Goal: Information Seeking & Learning: Learn about a topic

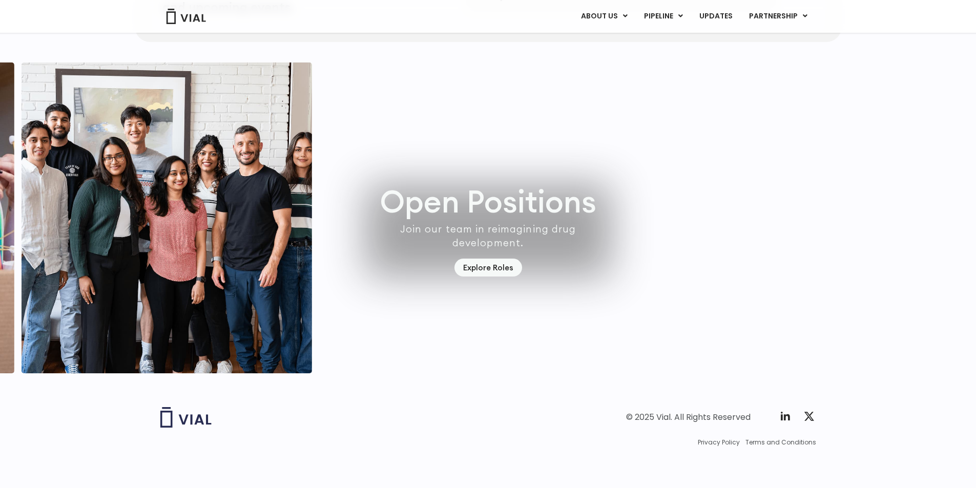
scroll to position [2912, 0]
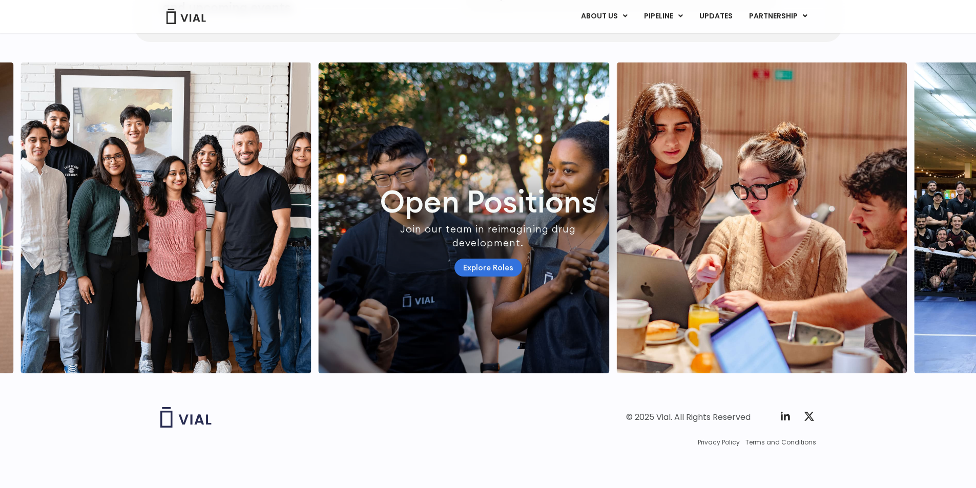
click at [489, 261] on link "Explore Roles" at bounding box center [489, 268] width 68 height 18
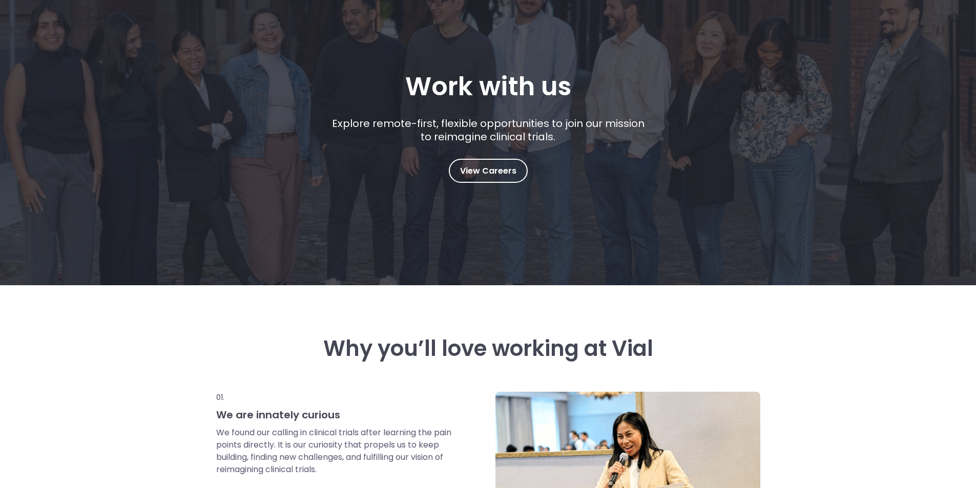
scroll to position [103, 0]
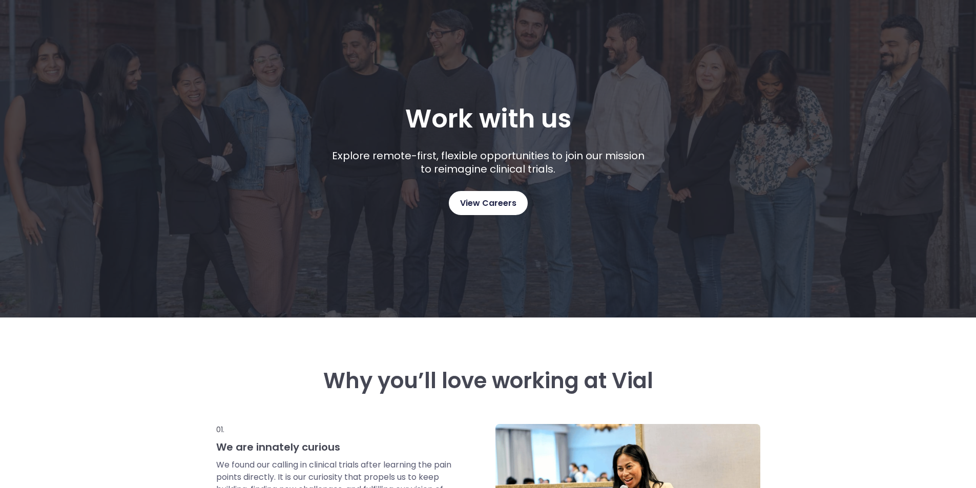
click at [483, 200] on span "View Careers" at bounding box center [488, 203] width 56 height 13
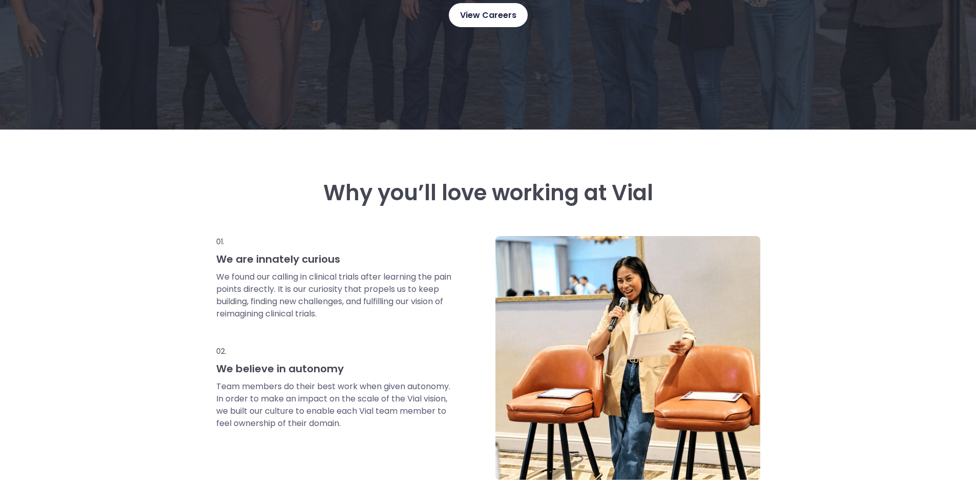
scroll to position [0, 0]
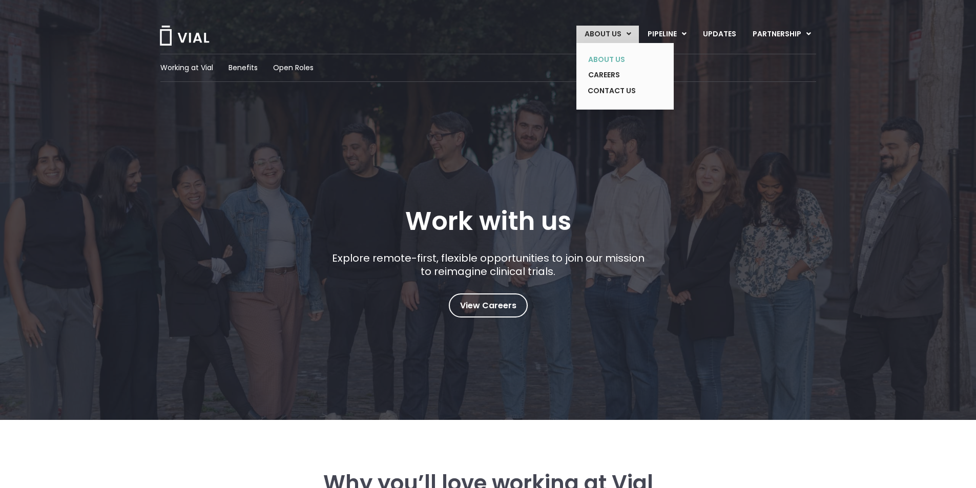
click at [619, 61] on link "ABOUT US" at bounding box center [617, 60] width 75 height 16
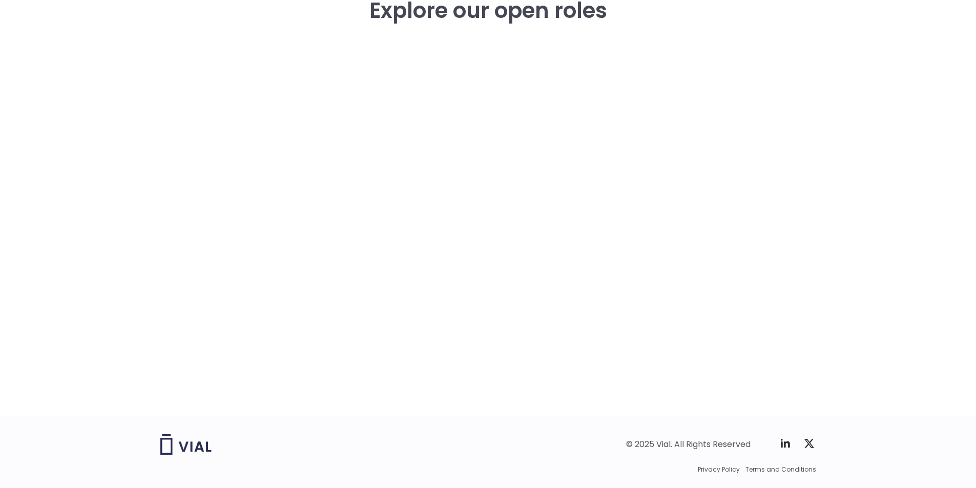
scroll to position [1521, 0]
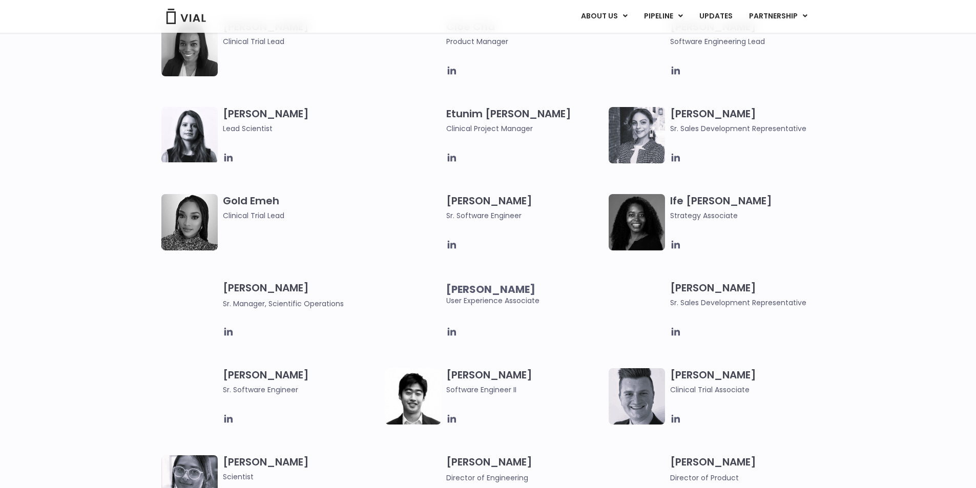
scroll to position [923, 0]
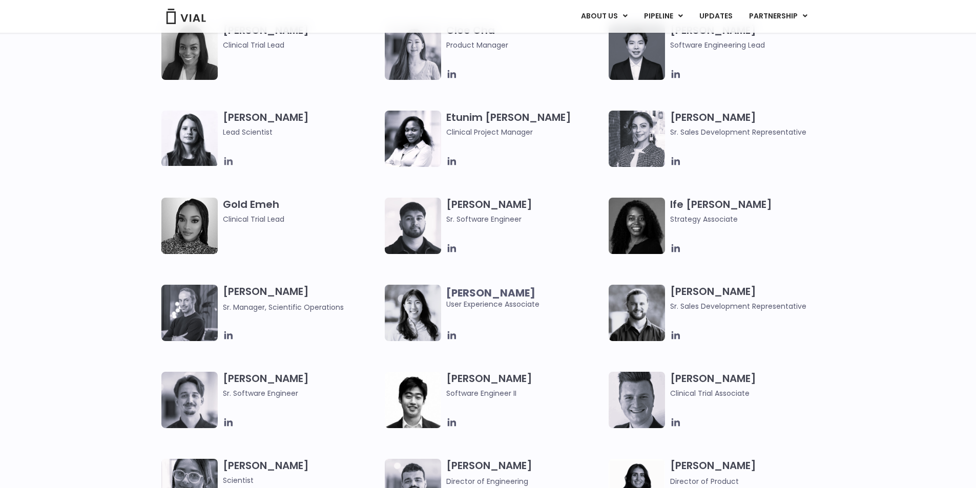
click at [230, 166] on icon at bounding box center [228, 161] width 11 height 11
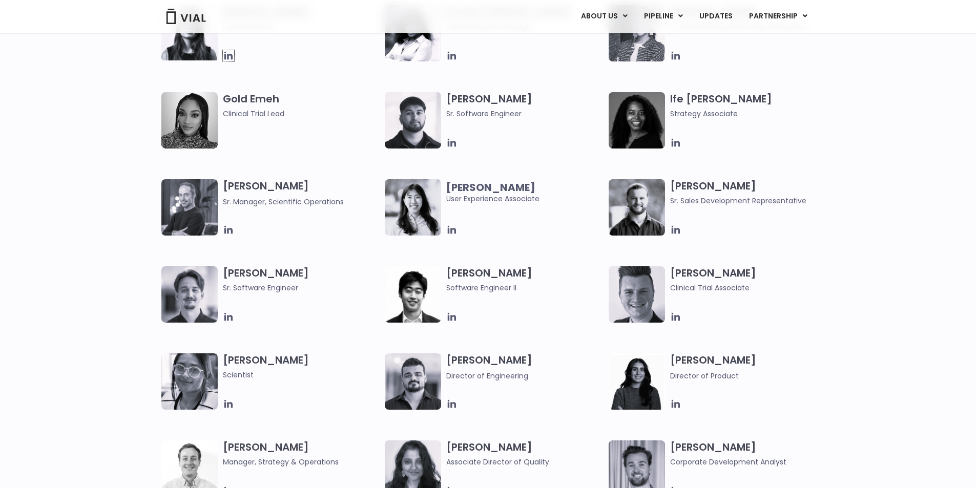
scroll to position [1076, 0]
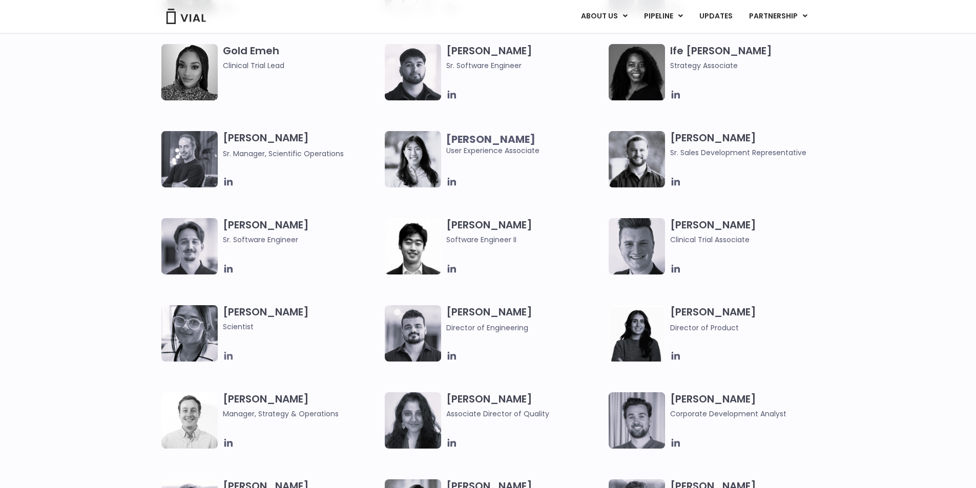
click at [228, 355] on icon at bounding box center [228, 356] width 8 height 8
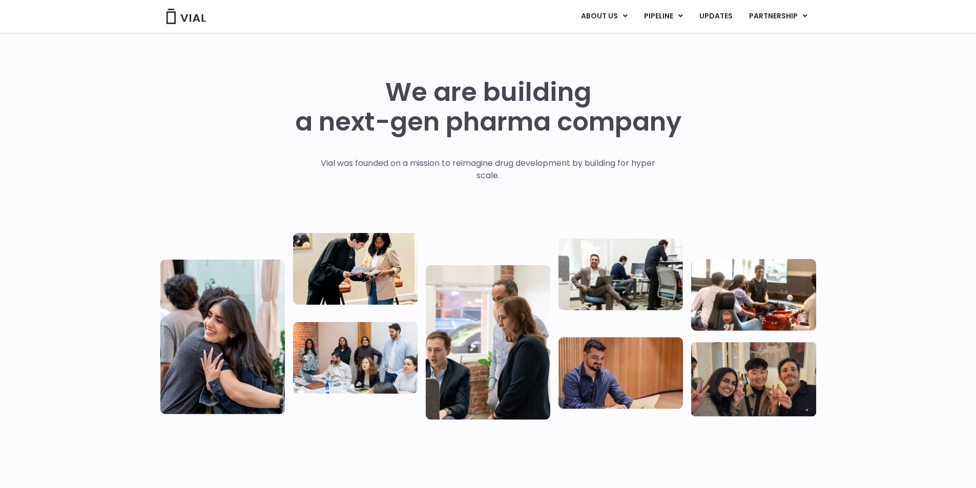
scroll to position [0, 0]
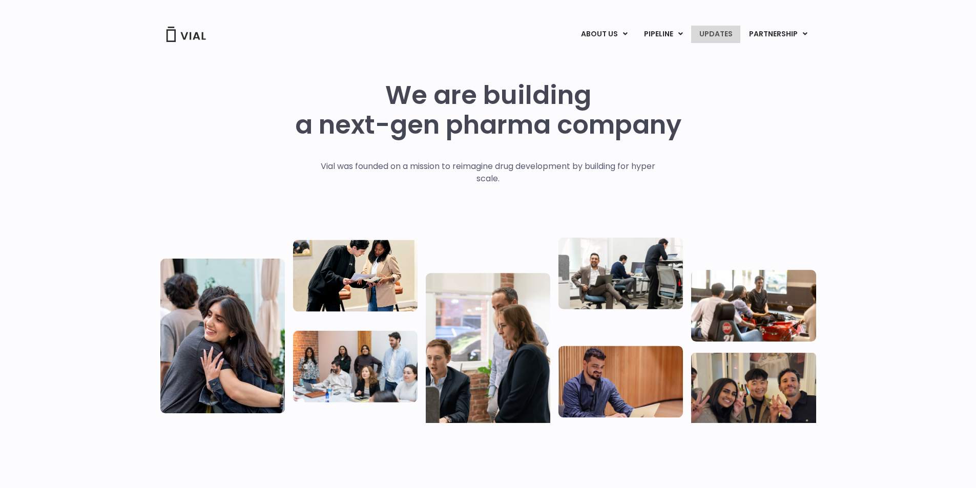
click at [721, 37] on link "UPDATES" at bounding box center [715, 34] width 49 height 17
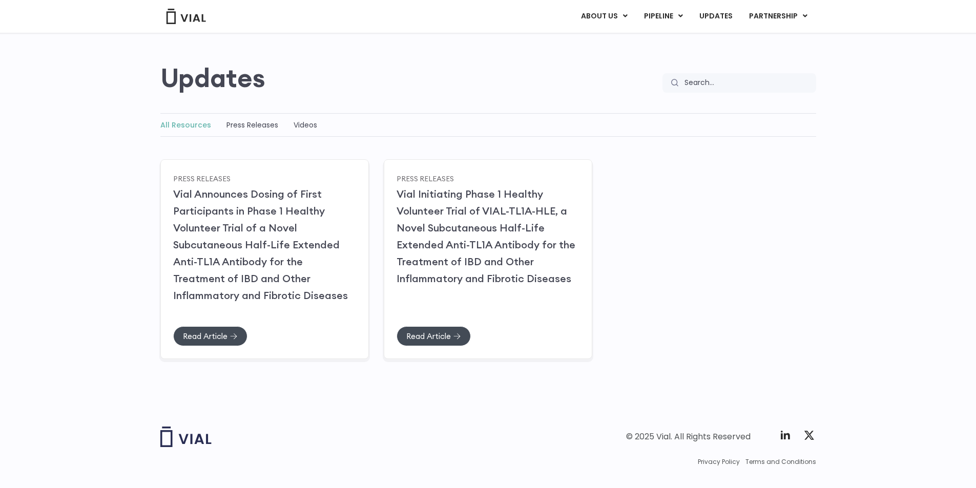
scroll to position [81, 0]
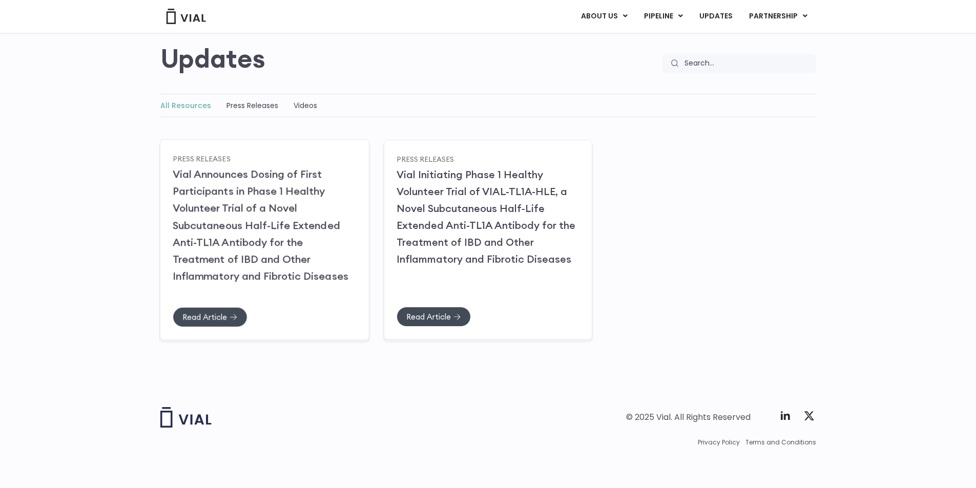
click at [243, 281] on link "Vial Announces Dosing of First Participants in Phase 1 Healthy Volunteer Trial …" at bounding box center [261, 225] width 176 height 115
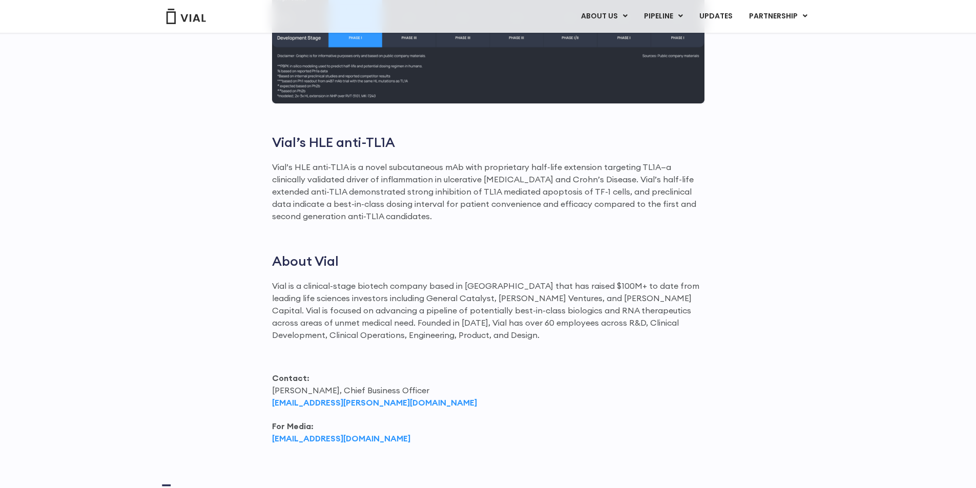
scroll to position [1235, 0]
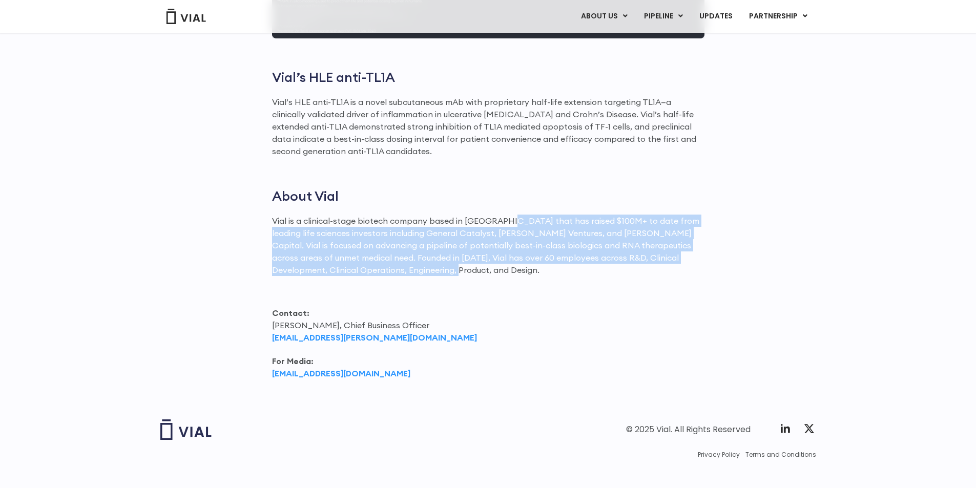
drag, startPoint x: 531, startPoint y: 205, endPoint x: 582, endPoint y: 262, distance: 75.9
click at [582, 262] on p "Vial is a clinical-stage biotech company based in [GEOGRAPHIC_DATA] that has ra…" at bounding box center [488, 246] width 433 height 62
click at [464, 231] on p "Vial is a clinical-stage biotech company based in [GEOGRAPHIC_DATA] that has ra…" at bounding box center [488, 246] width 433 height 62
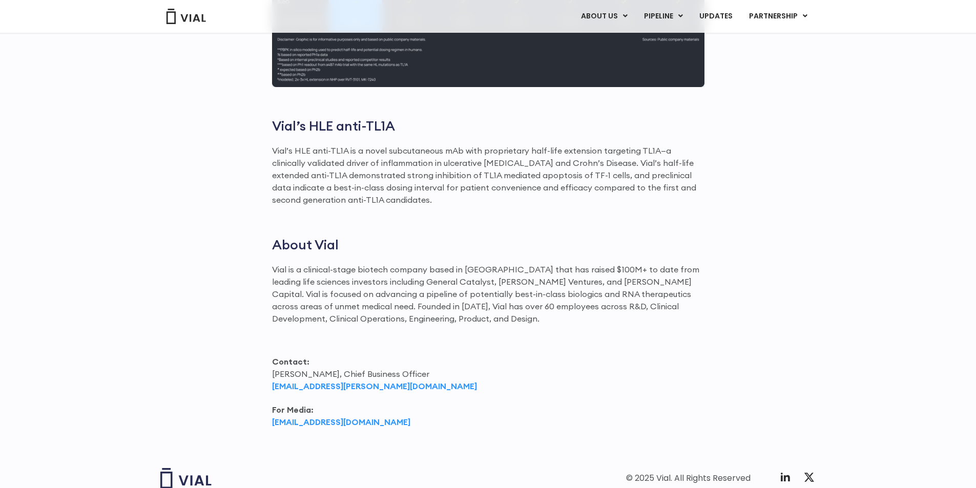
scroll to position [1184, 0]
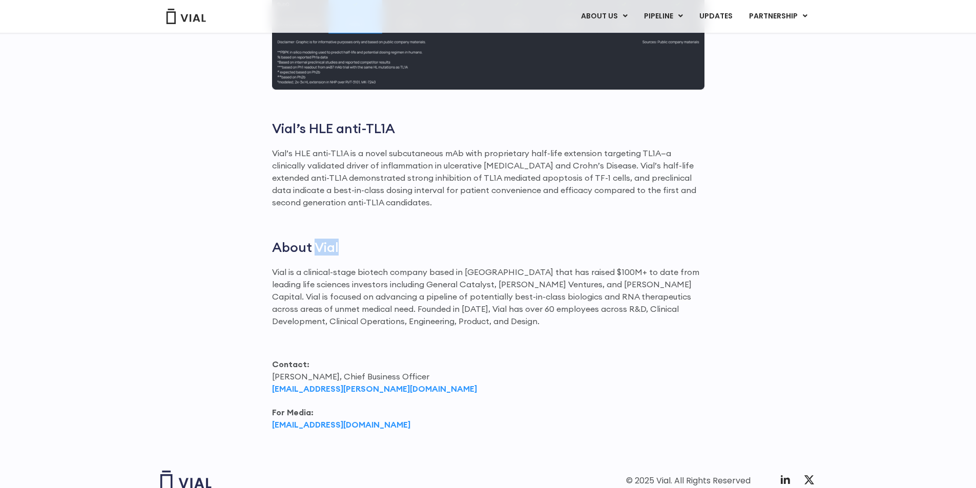
drag, startPoint x: 316, startPoint y: 239, endPoint x: 341, endPoint y: 233, distance: 26.5
click at [341, 239] on h2 "About Vial" at bounding box center [488, 247] width 433 height 16
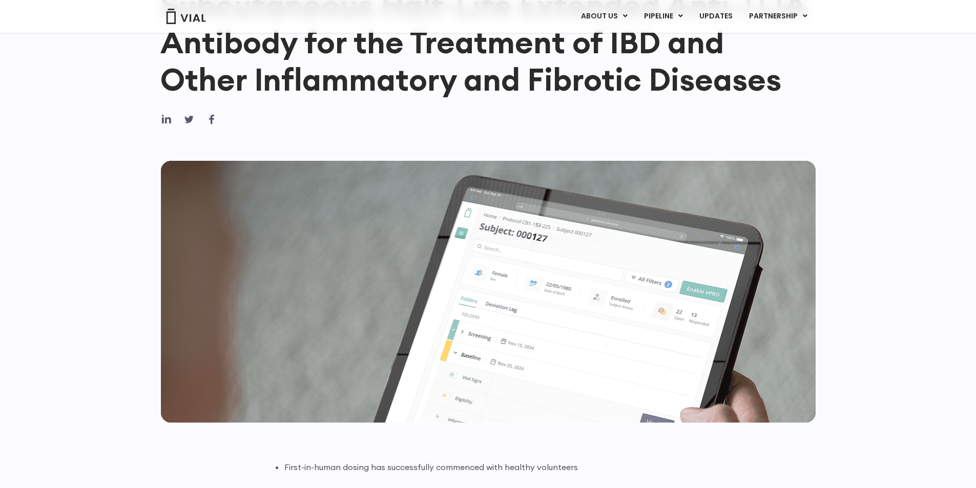
scroll to position [0, 0]
